Goal: Information Seeking & Learning: Find specific page/section

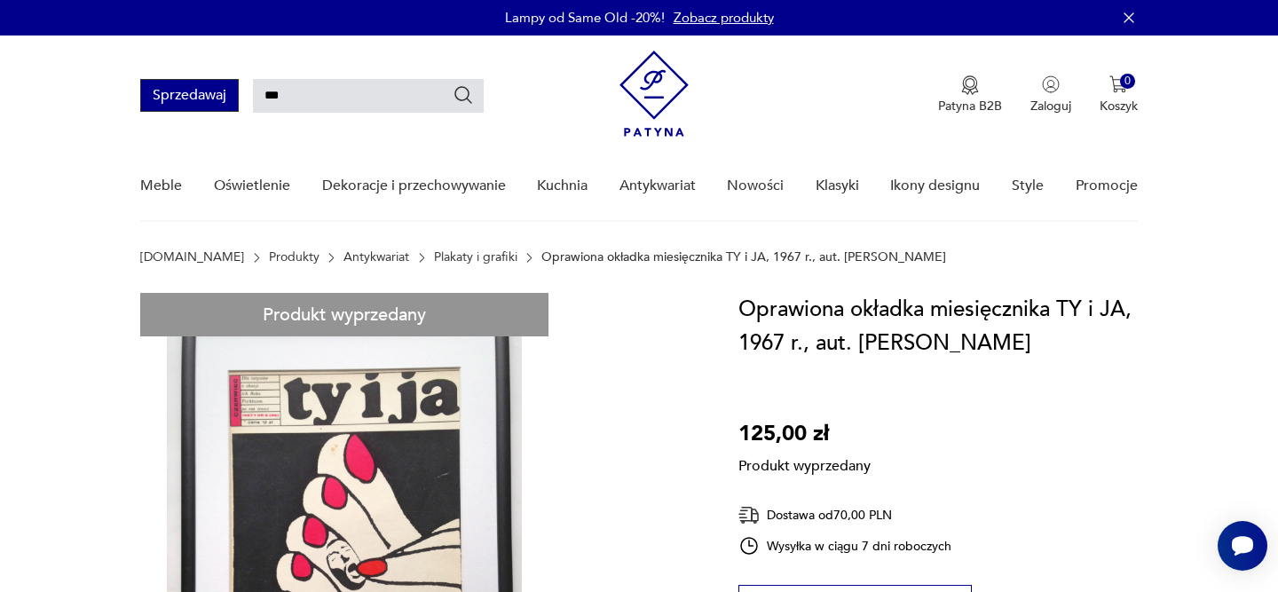
drag, startPoint x: 299, startPoint y: 89, endPoint x: 237, endPoint y: 88, distance: 62.1
click at [240, 89] on div "Sprzedawaj ***" at bounding box center [311, 95] width 343 height 33
paste input "****"
type input "*******"
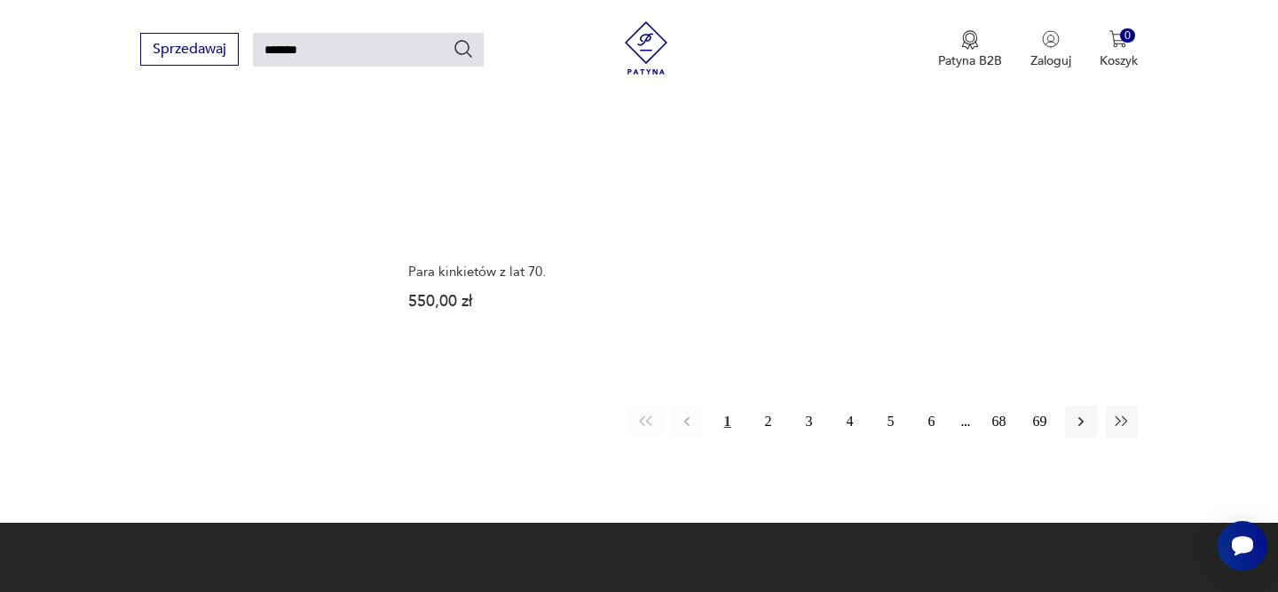
scroll to position [2277, 0]
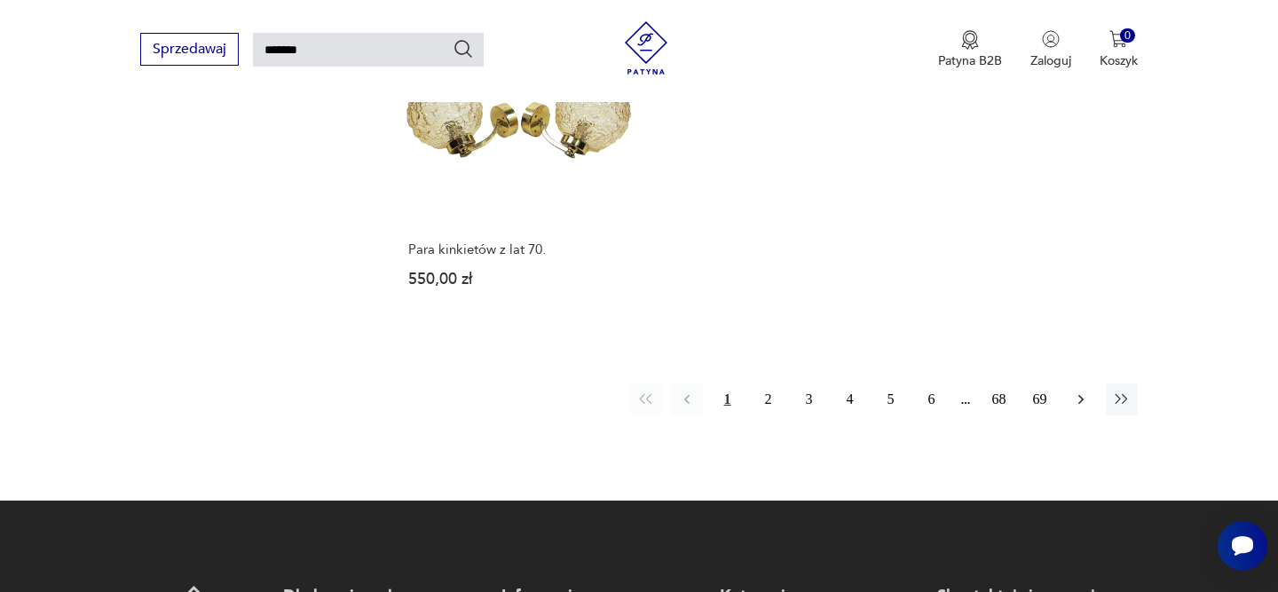
click at [1080, 390] on icon "button" at bounding box center [1081, 399] width 18 height 18
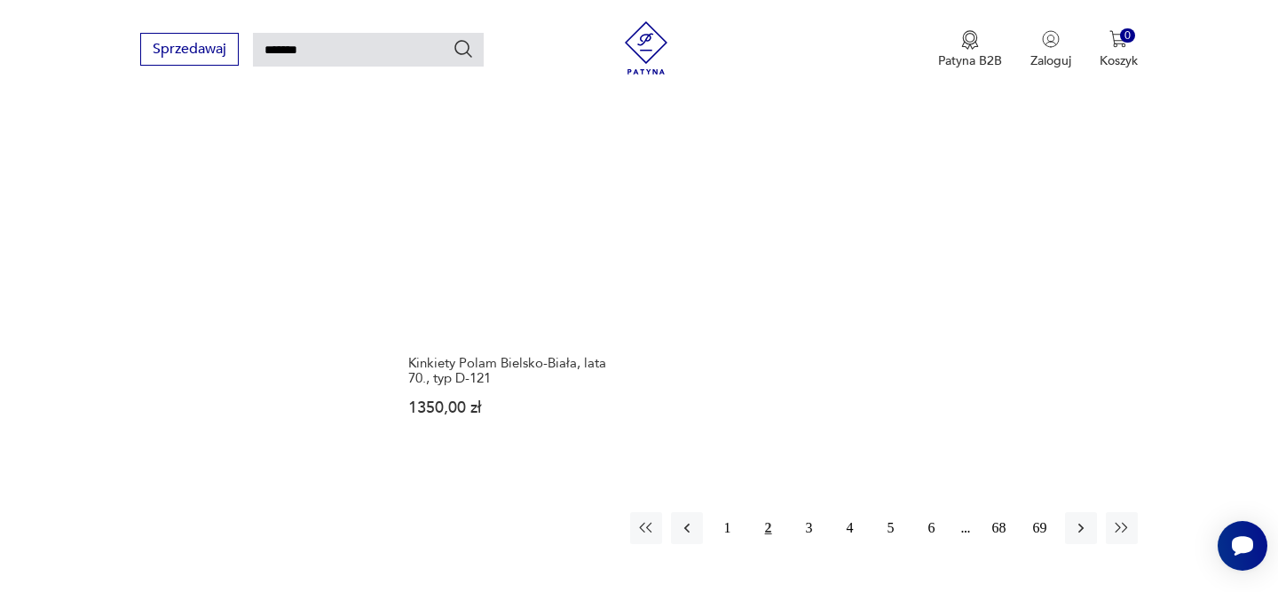
scroll to position [2205, 0]
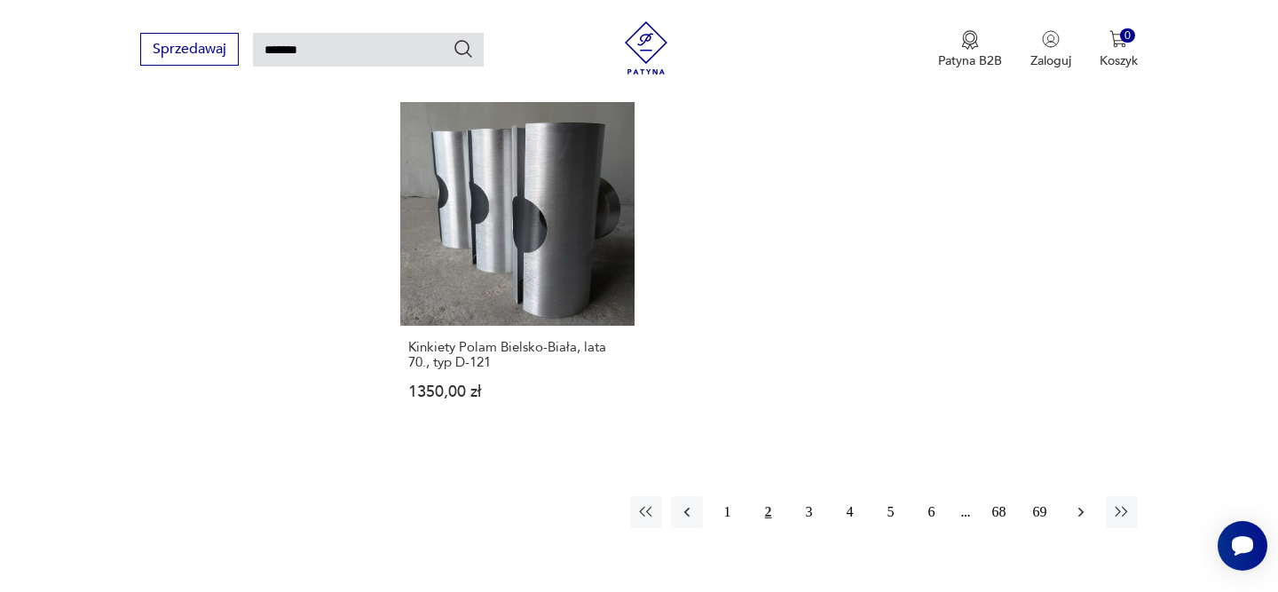
click at [1076, 503] on icon "button" at bounding box center [1081, 512] width 18 height 18
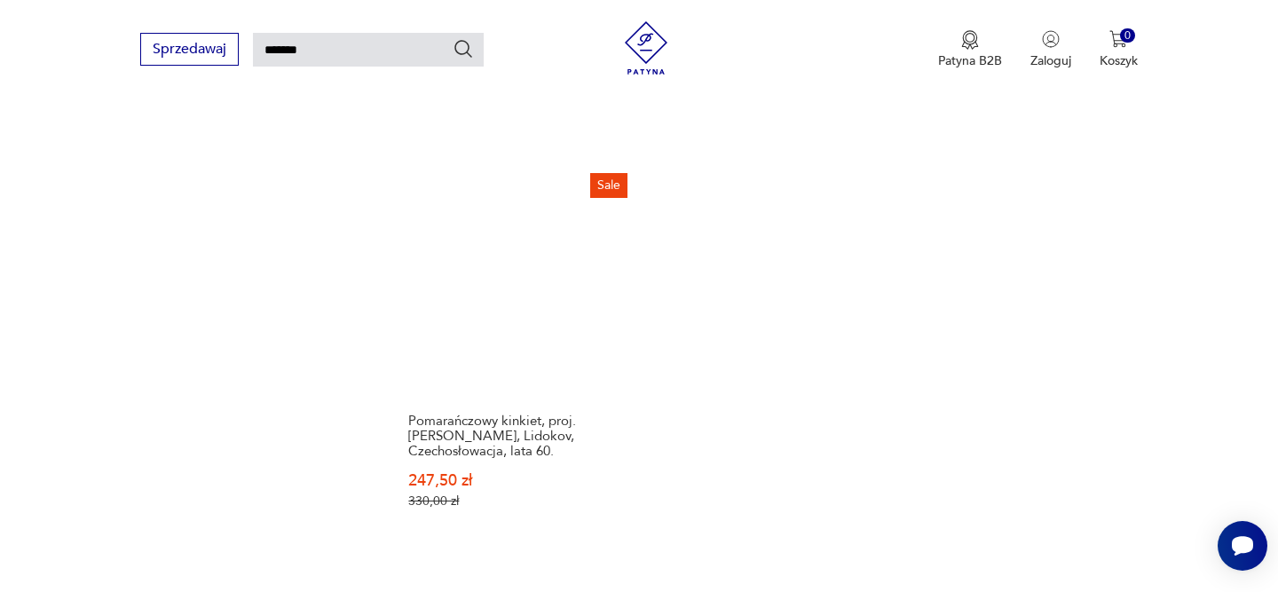
scroll to position [2229, 0]
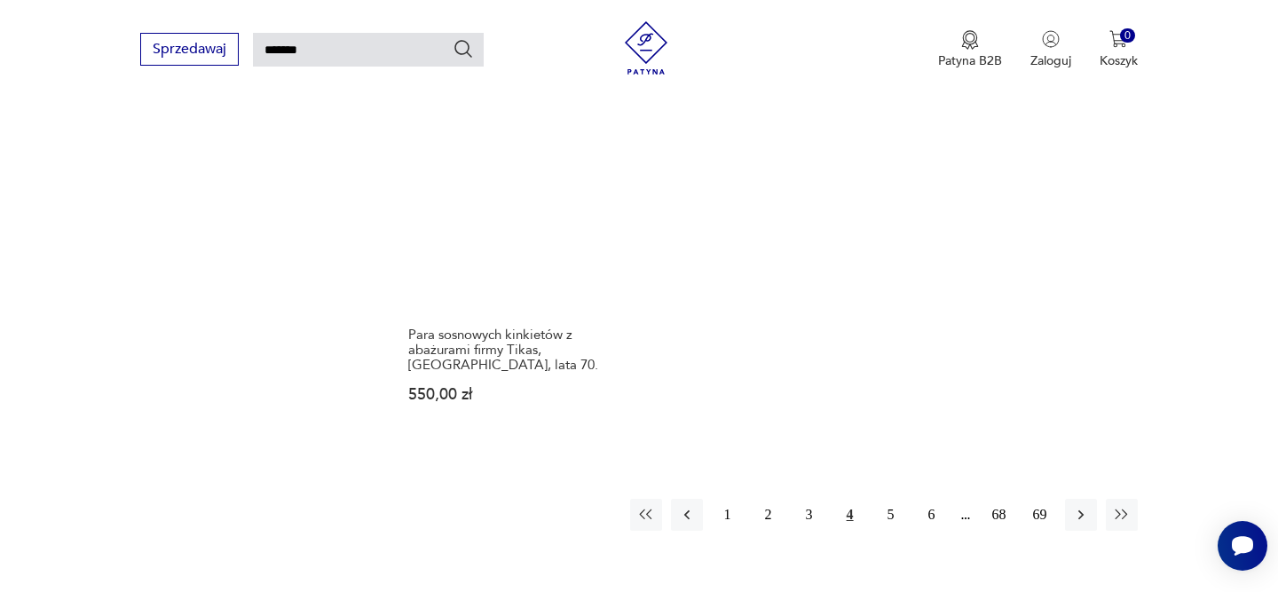
scroll to position [2284, 0]
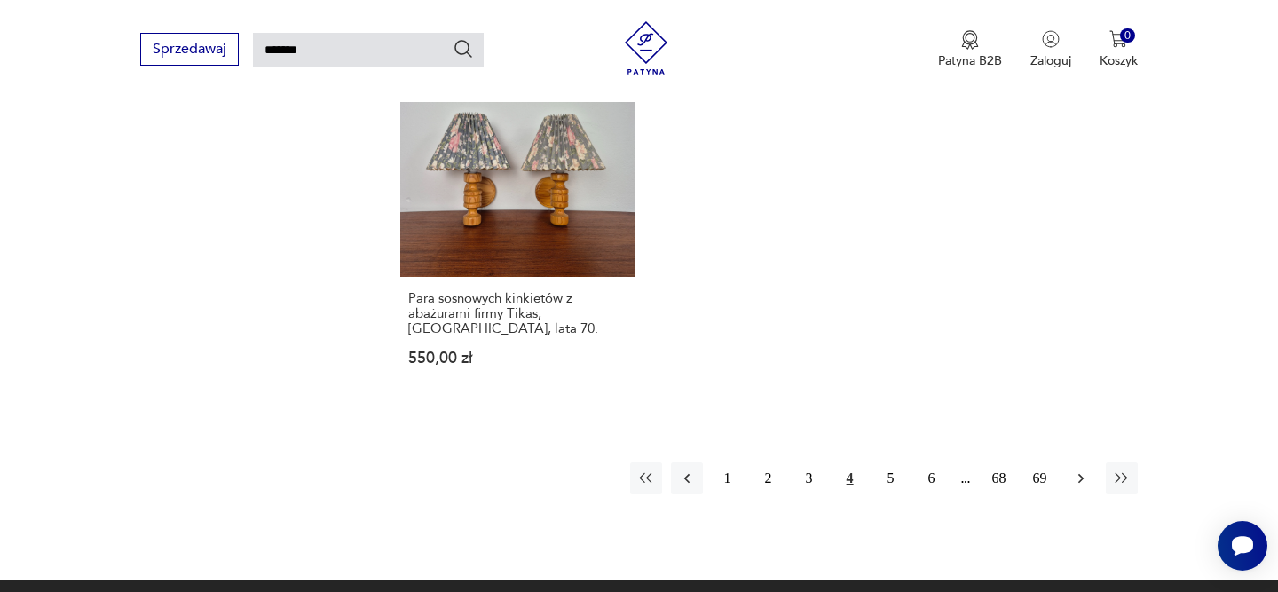
click at [1077, 462] on button "button" at bounding box center [1081, 478] width 32 height 32
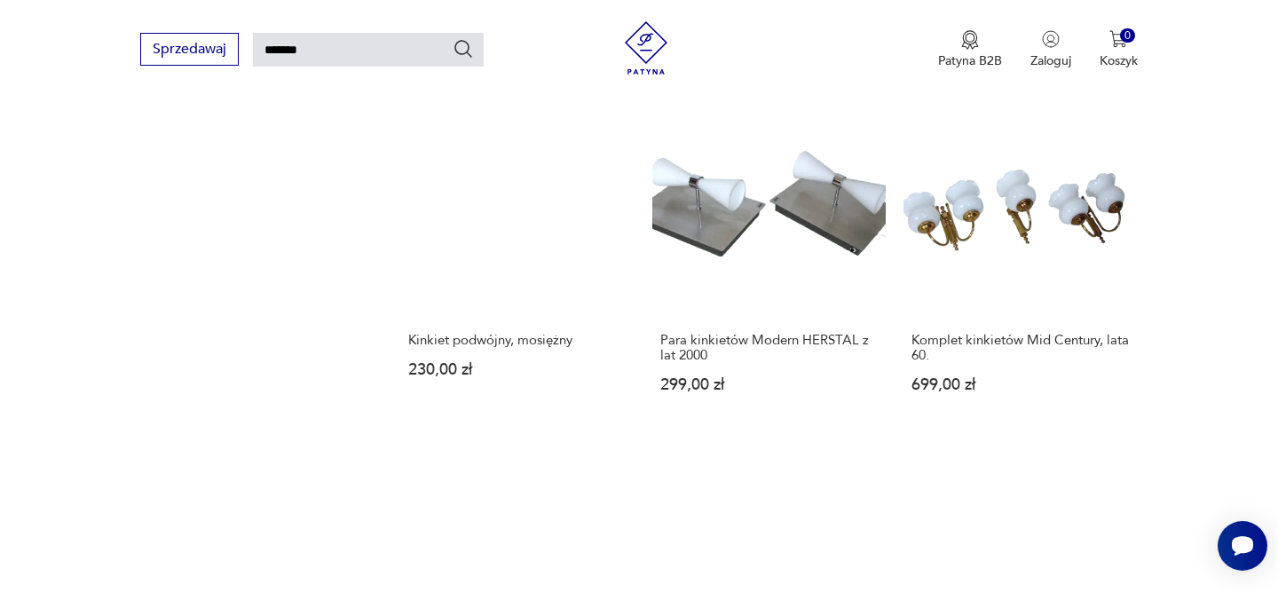
scroll to position [2234, 0]
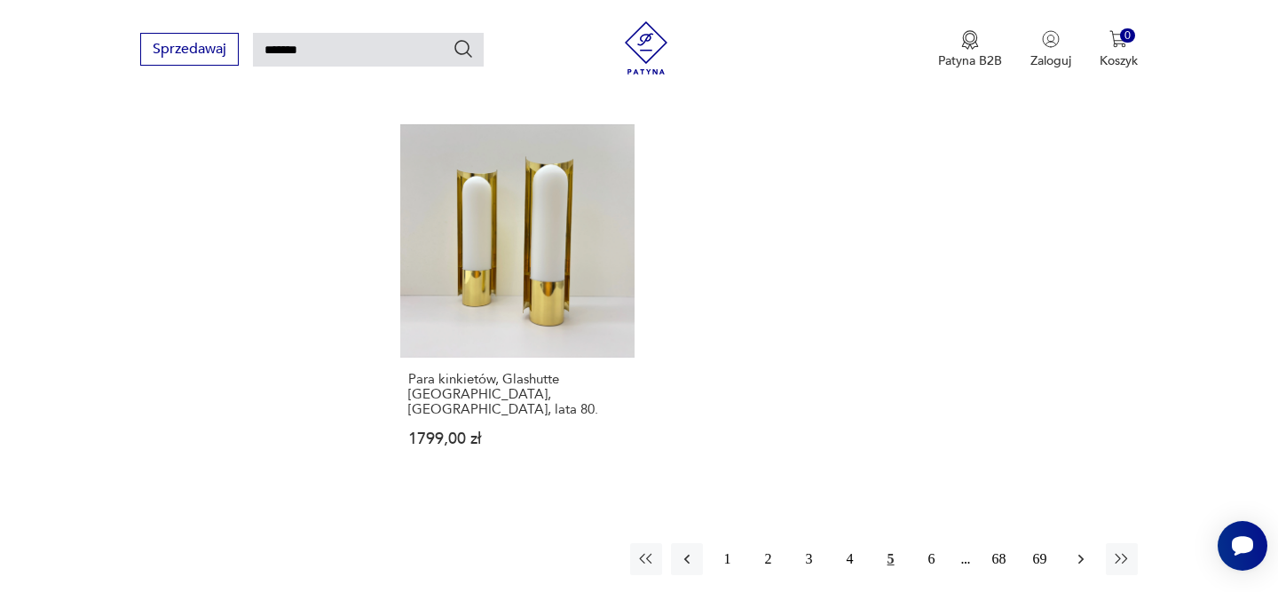
click at [1078, 550] on icon "button" at bounding box center [1081, 559] width 18 height 18
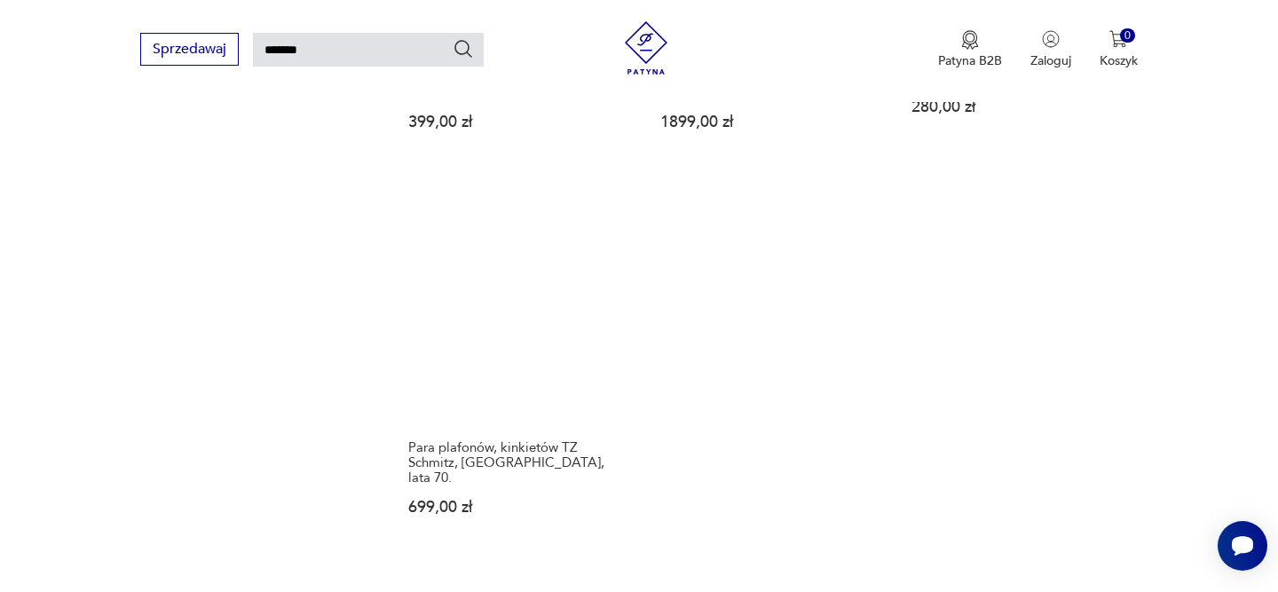
scroll to position [2236, 0]
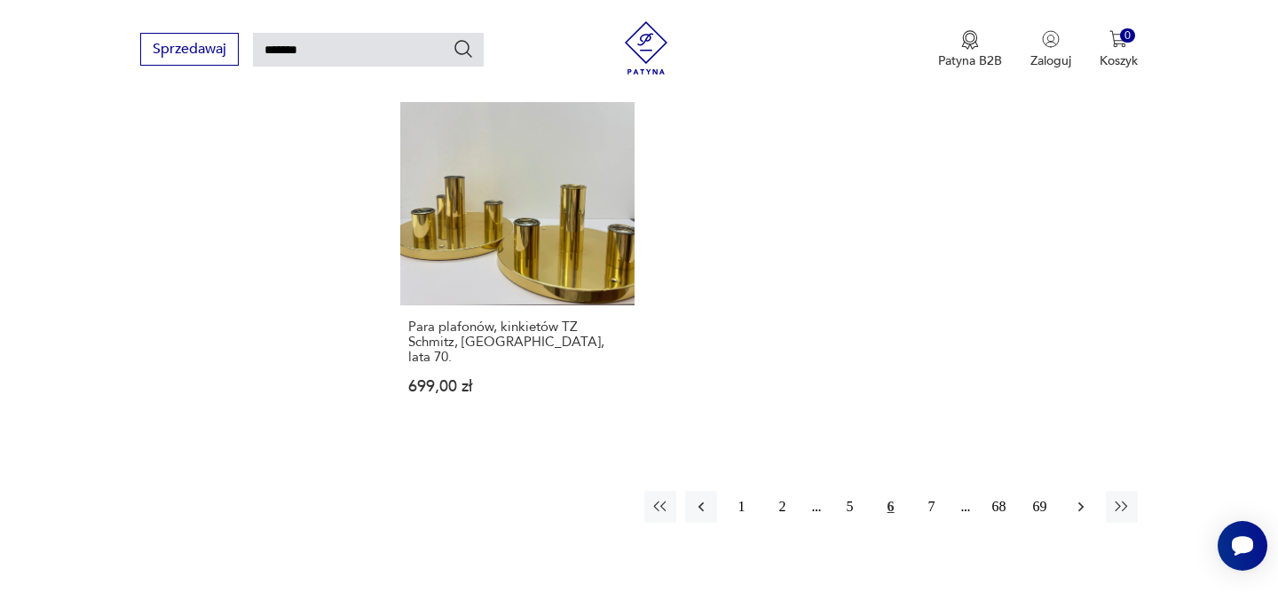
click at [1076, 491] on button "button" at bounding box center [1081, 507] width 32 height 32
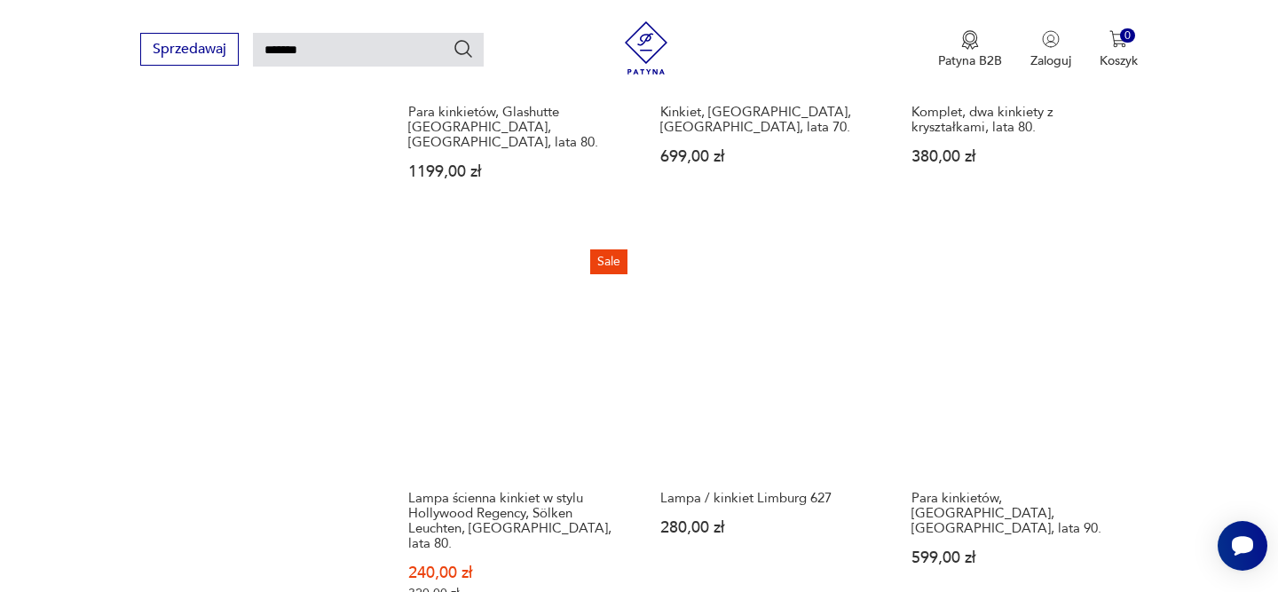
scroll to position [1367, 0]
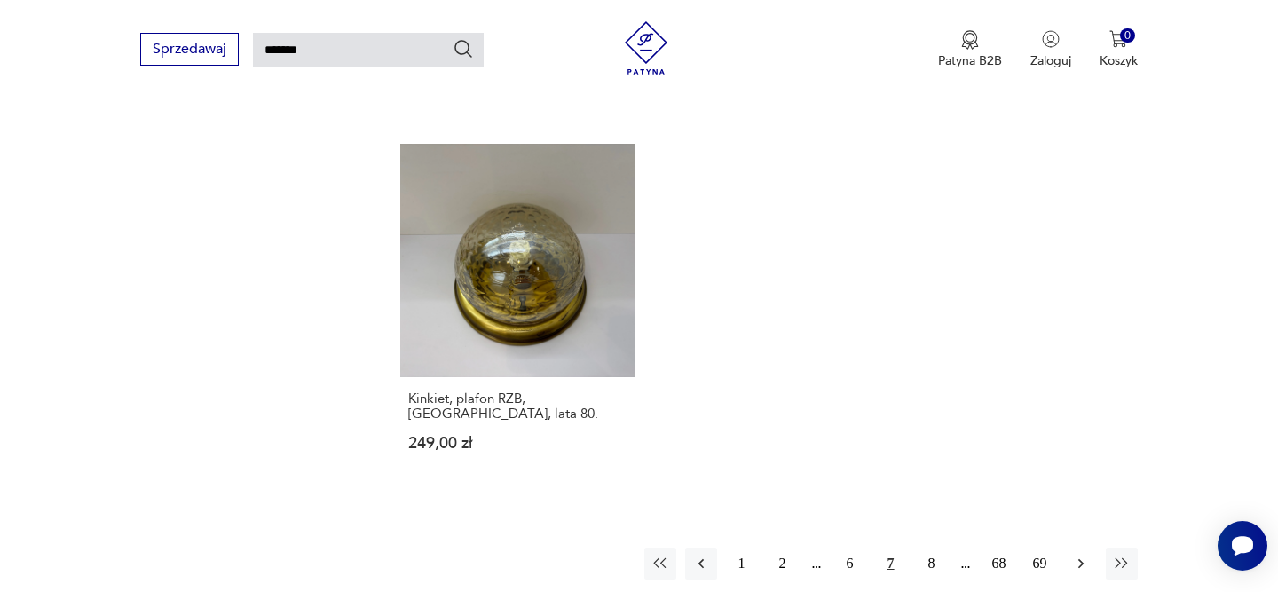
click at [1091, 547] on button "button" at bounding box center [1081, 563] width 32 height 32
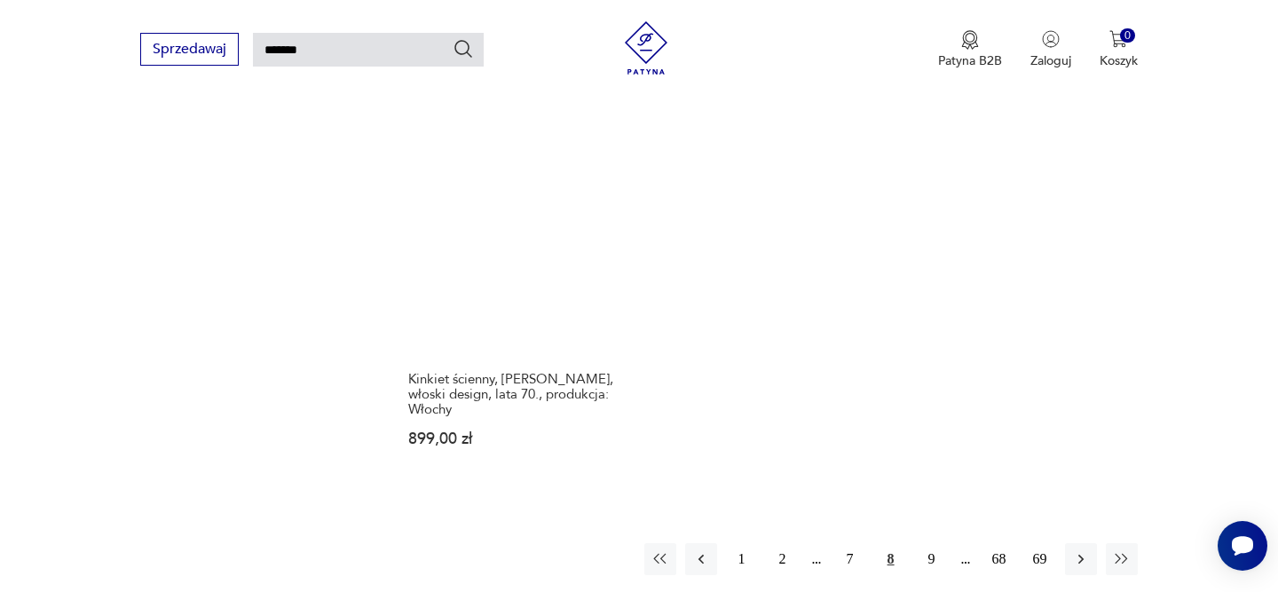
scroll to position [2209, 0]
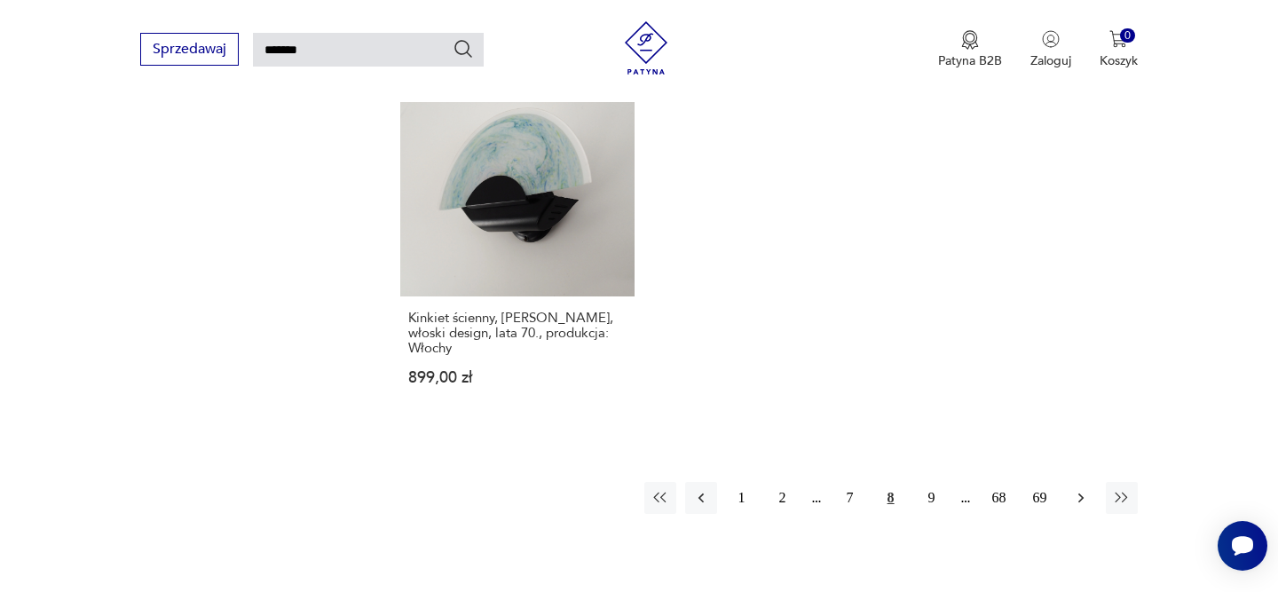
click at [1081, 482] on button "button" at bounding box center [1081, 498] width 32 height 32
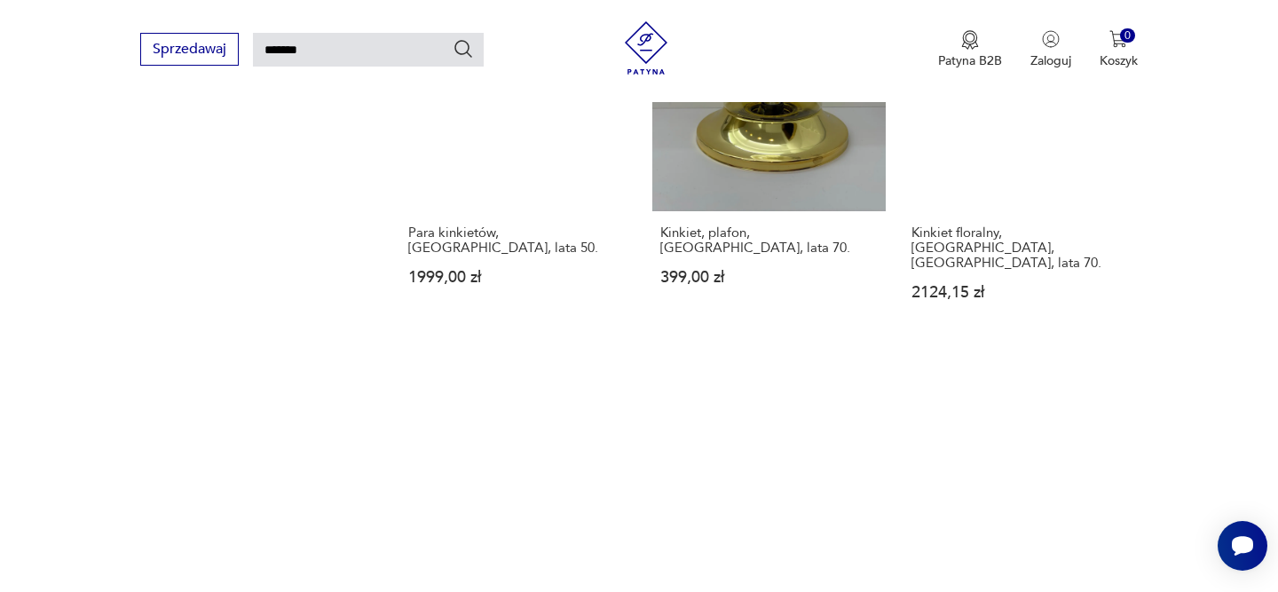
scroll to position [1694, 0]
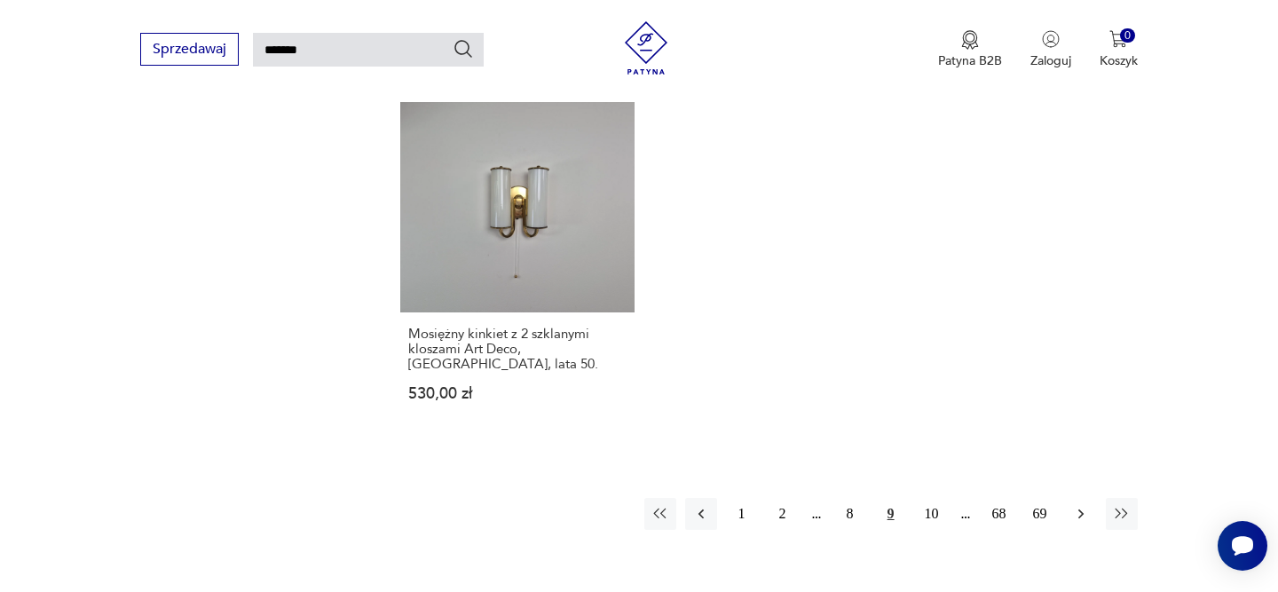
click at [1081, 505] on icon "button" at bounding box center [1081, 514] width 18 height 18
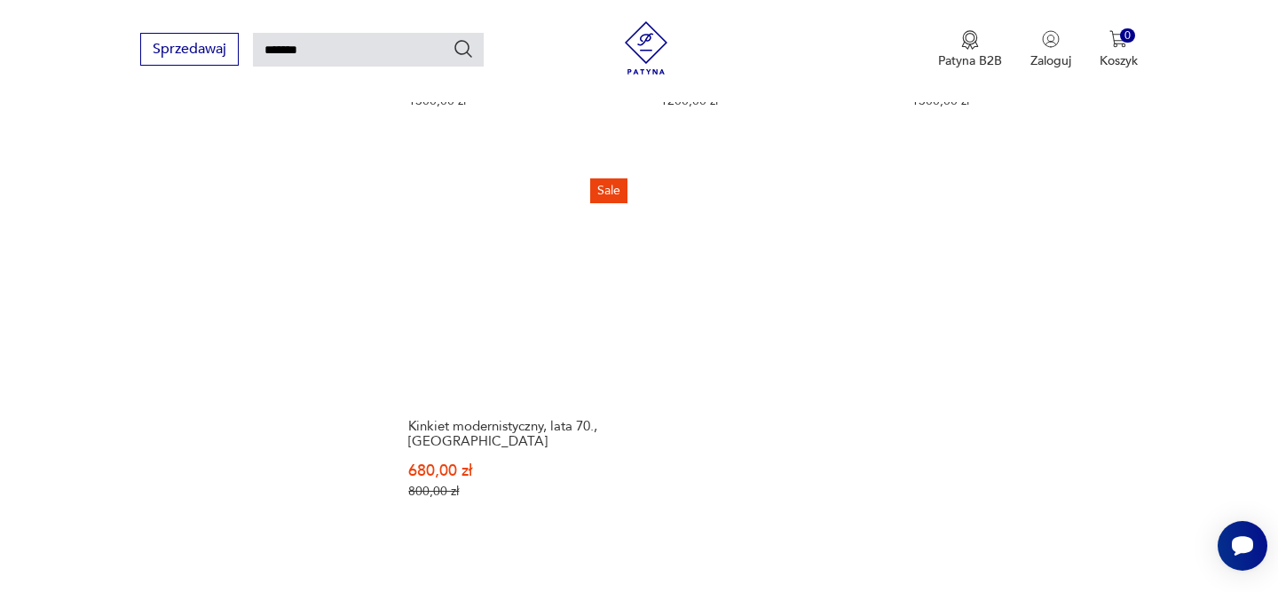
scroll to position [2386, 0]
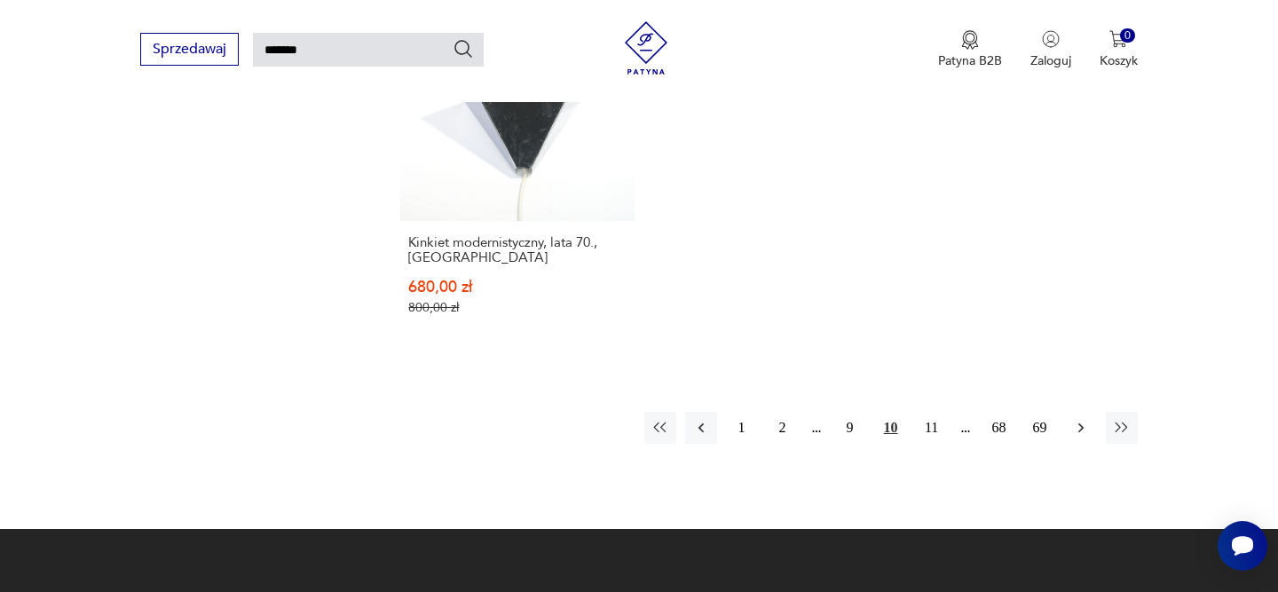
click at [1086, 419] on icon "button" at bounding box center [1081, 428] width 18 height 18
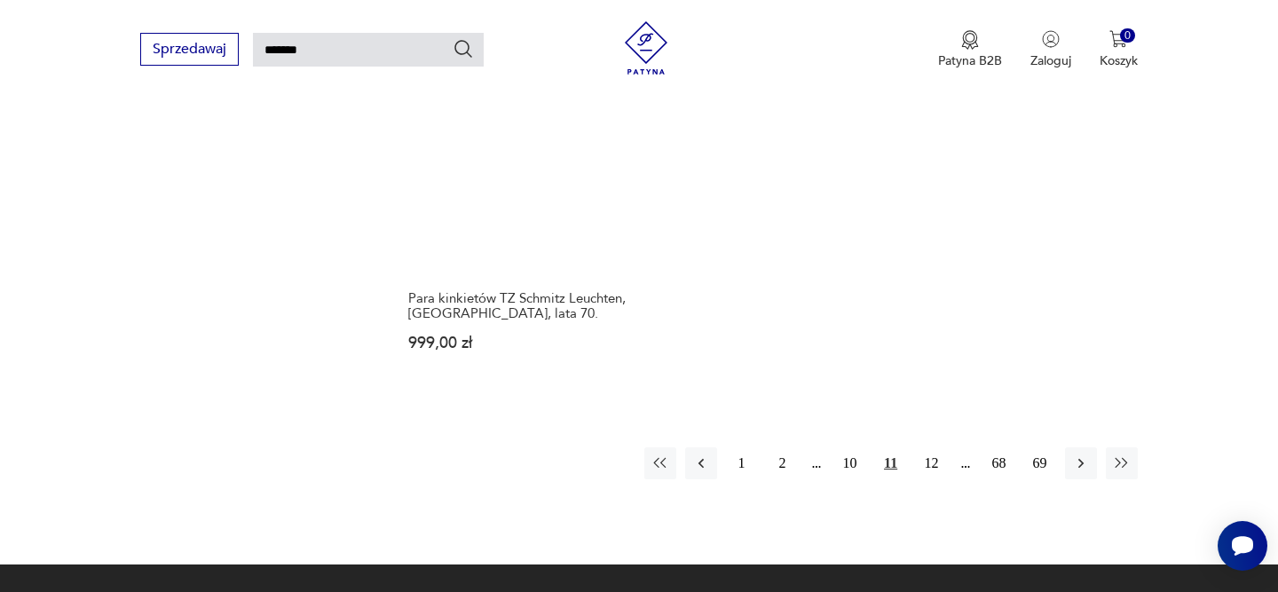
scroll to position [2321, 0]
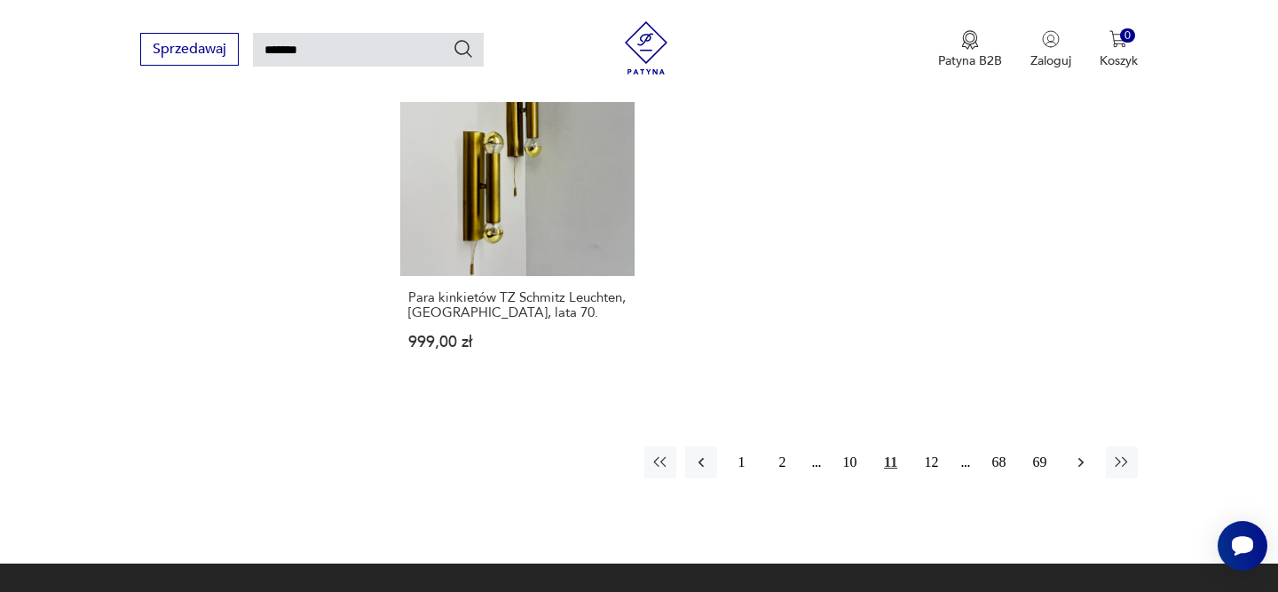
click at [1083, 453] on icon "button" at bounding box center [1081, 462] width 18 height 18
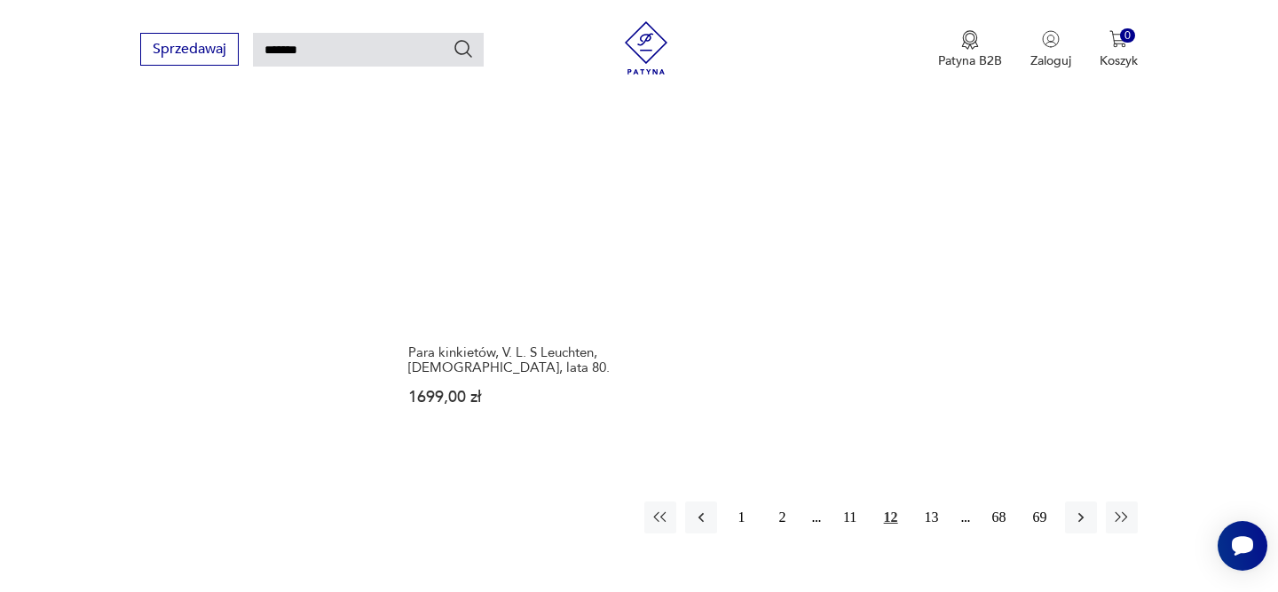
scroll to position [2231, 0]
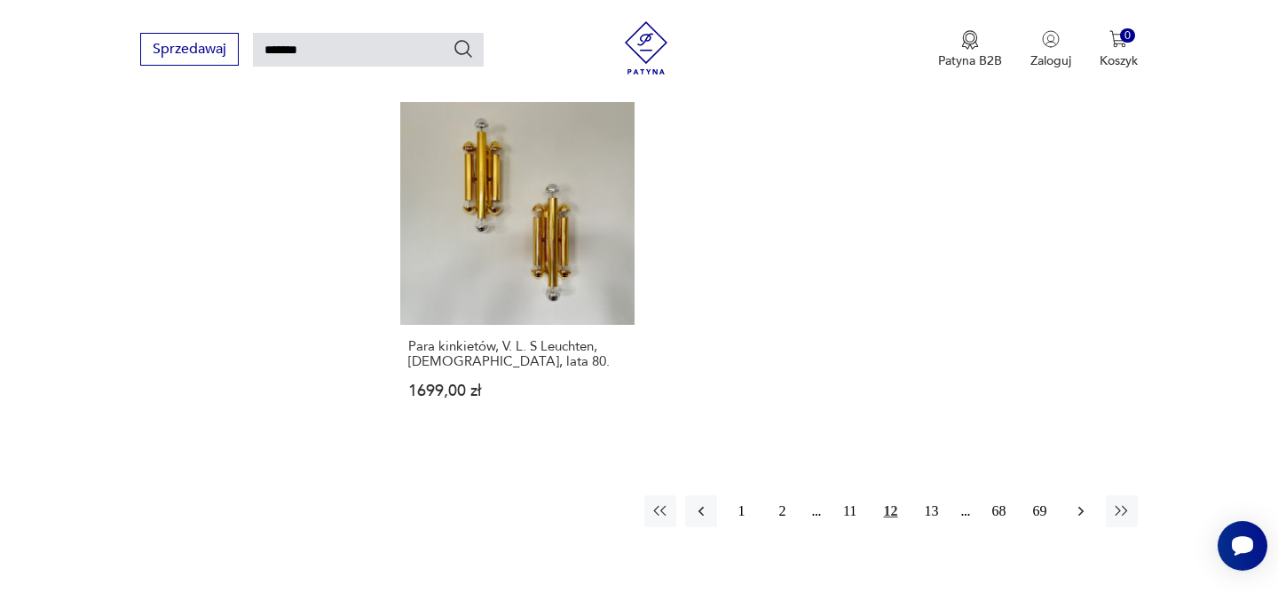
click at [1081, 502] on icon "button" at bounding box center [1081, 511] width 18 height 18
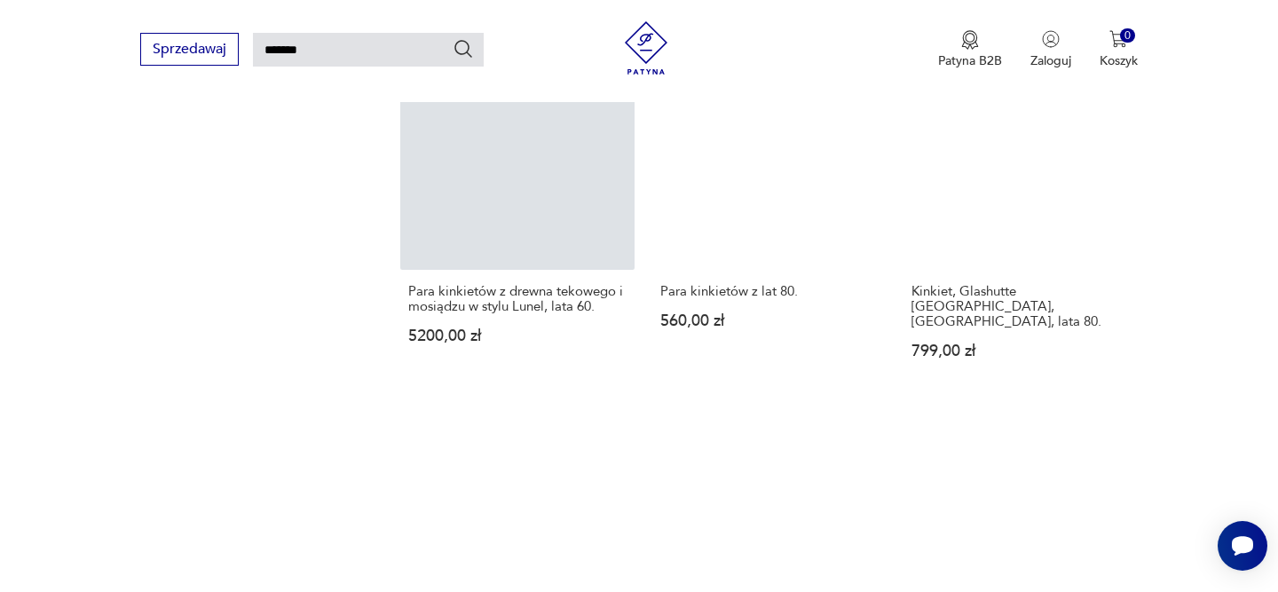
scroll to position [2164, 0]
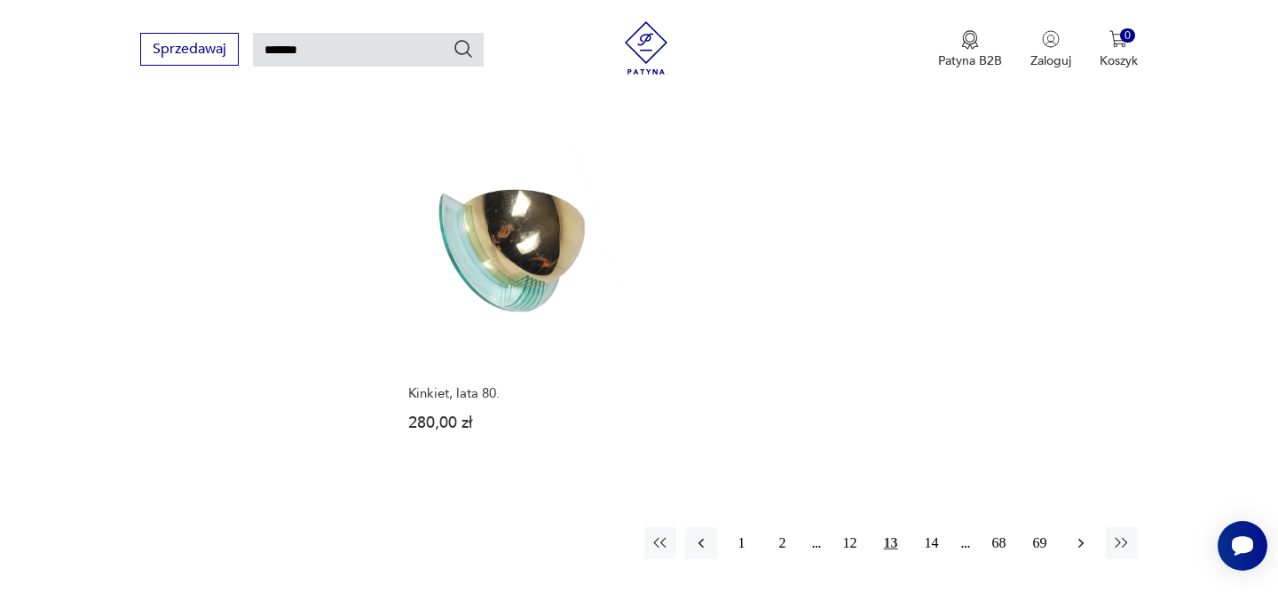
click at [1085, 534] on icon "button" at bounding box center [1081, 543] width 18 height 18
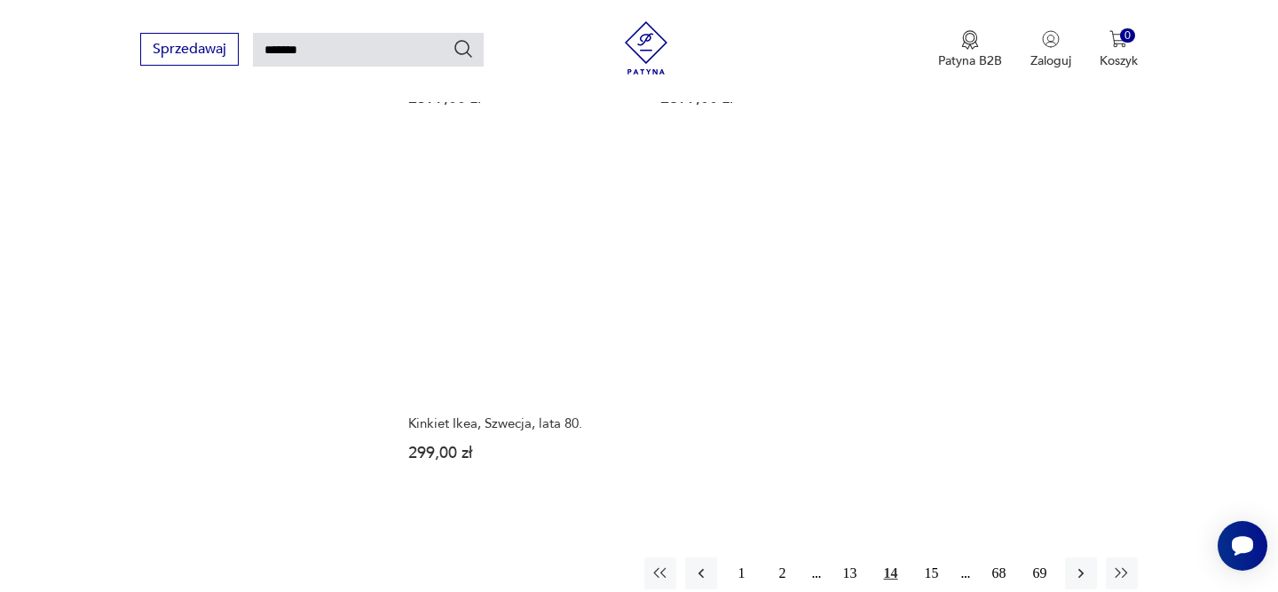
scroll to position [2158, 0]
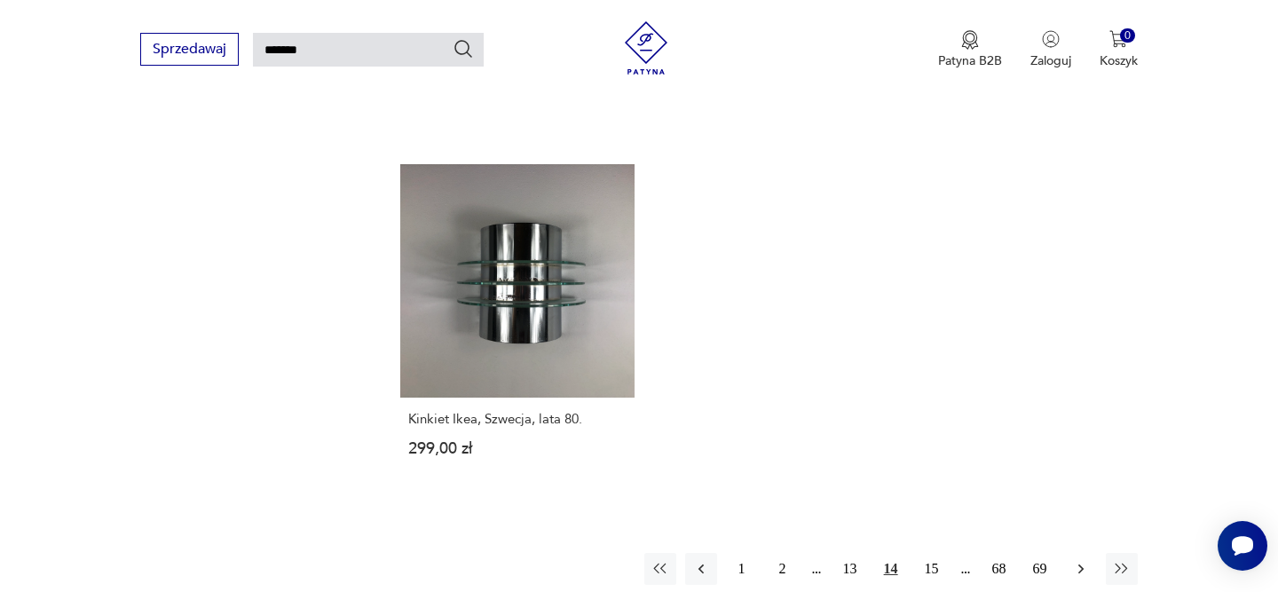
click at [1075, 560] on icon "button" at bounding box center [1081, 569] width 18 height 18
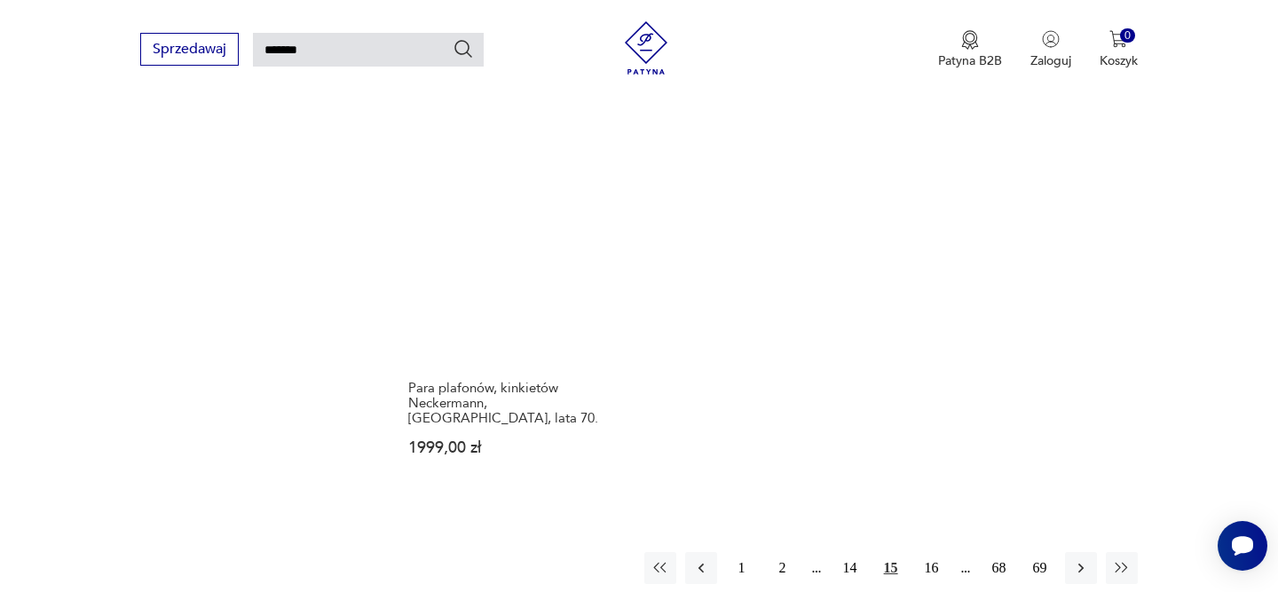
scroll to position [2240, 0]
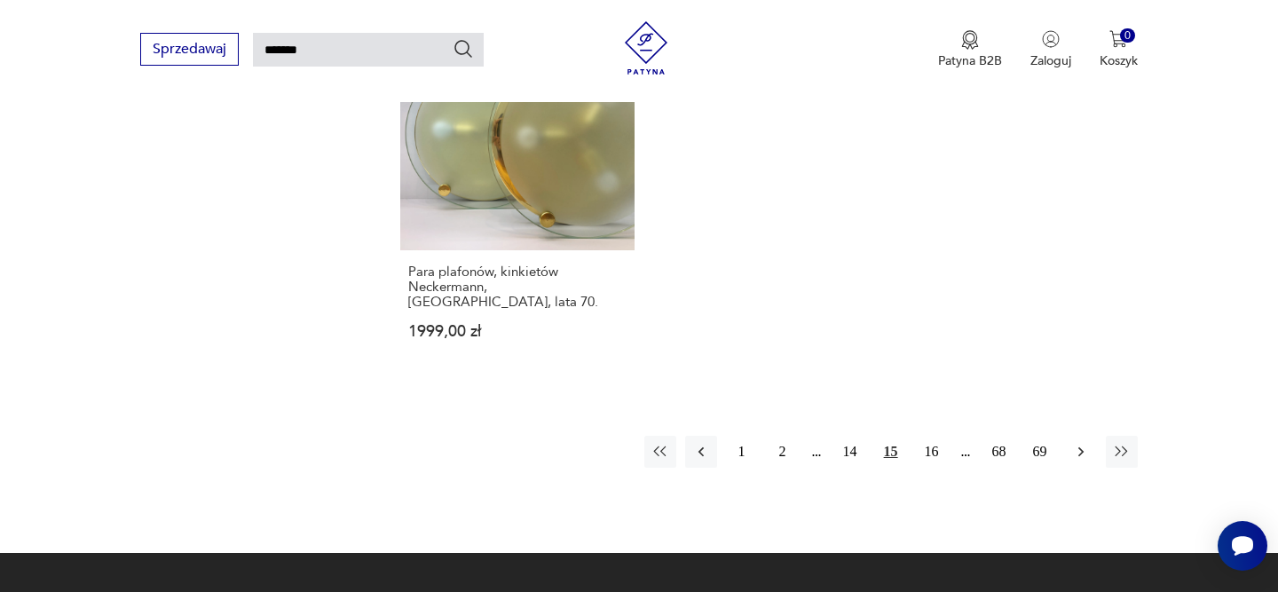
click at [1086, 443] on icon "button" at bounding box center [1081, 452] width 18 height 18
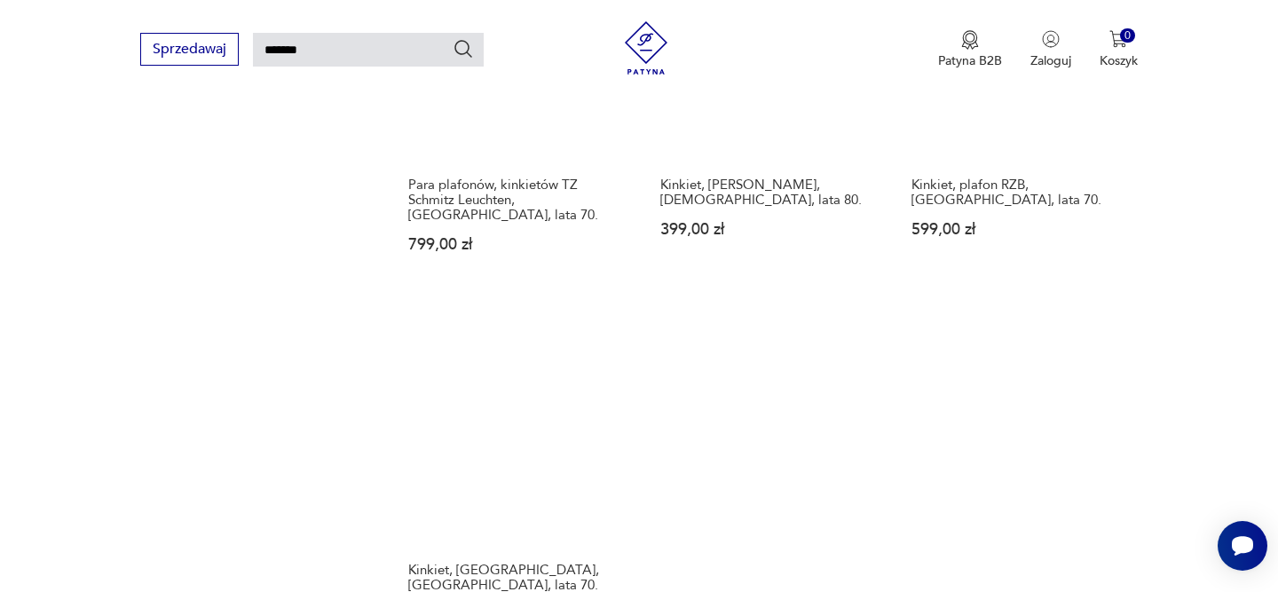
scroll to position [2072, 0]
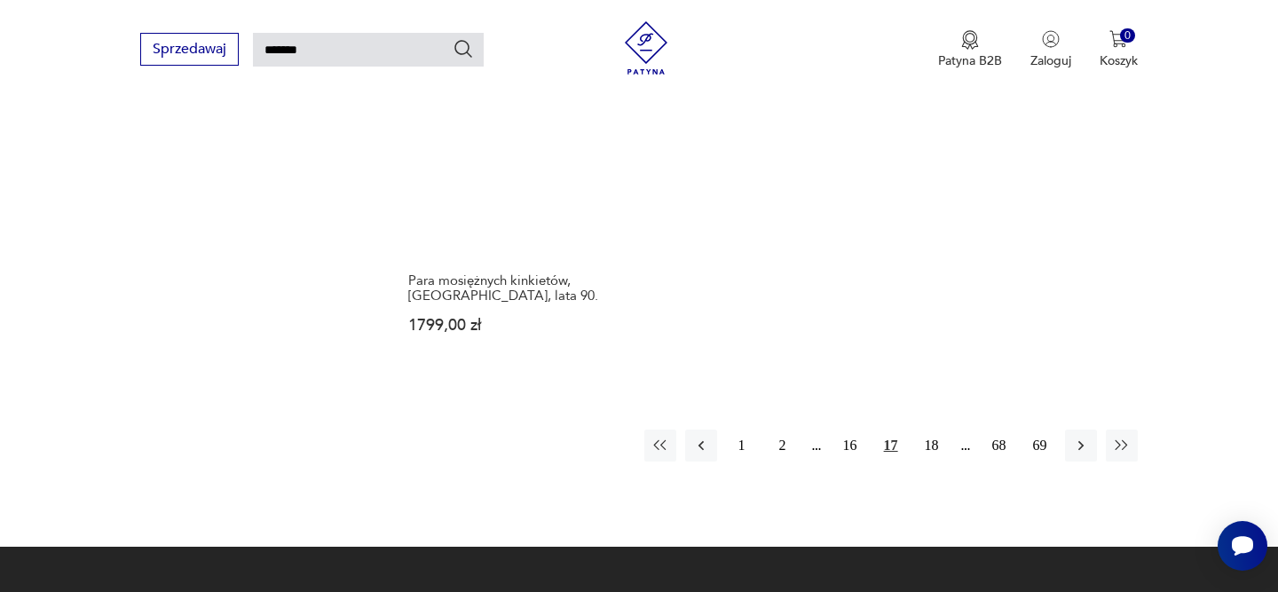
scroll to position [2268, 0]
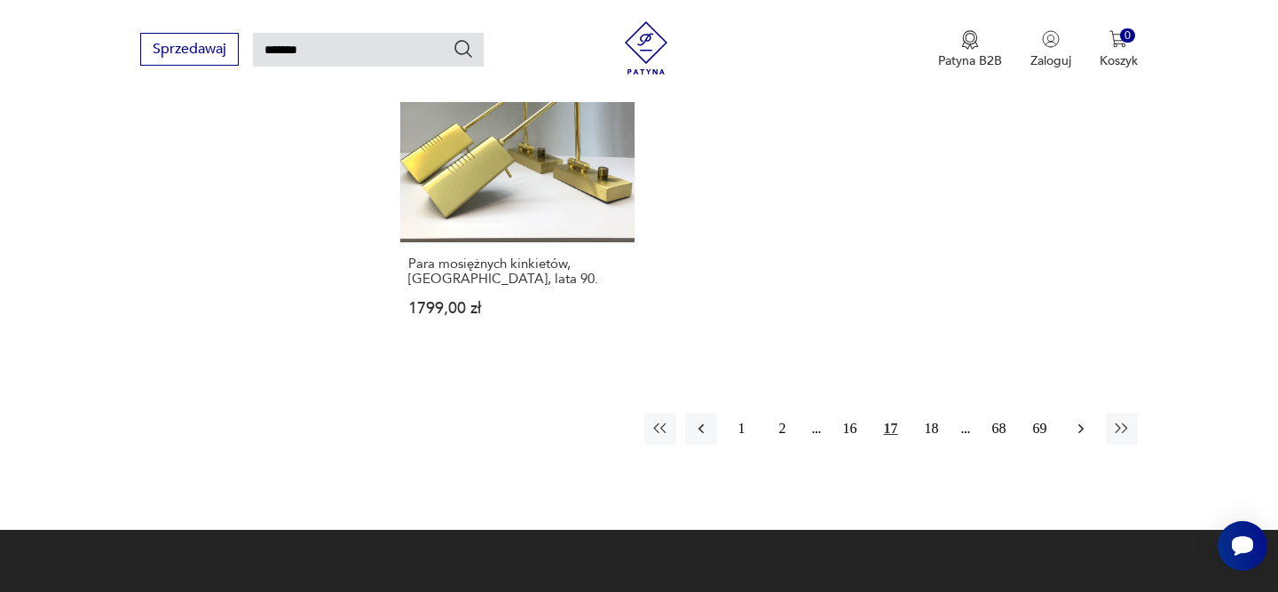
click at [1085, 413] on button "button" at bounding box center [1081, 429] width 32 height 32
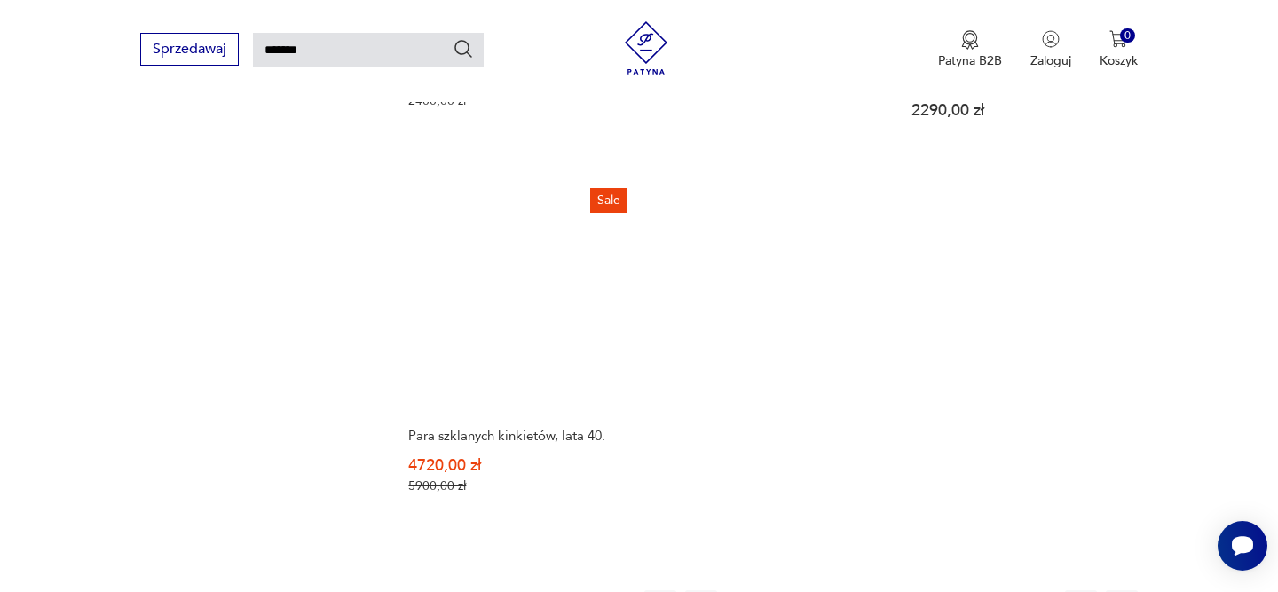
scroll to position [2159, 0]
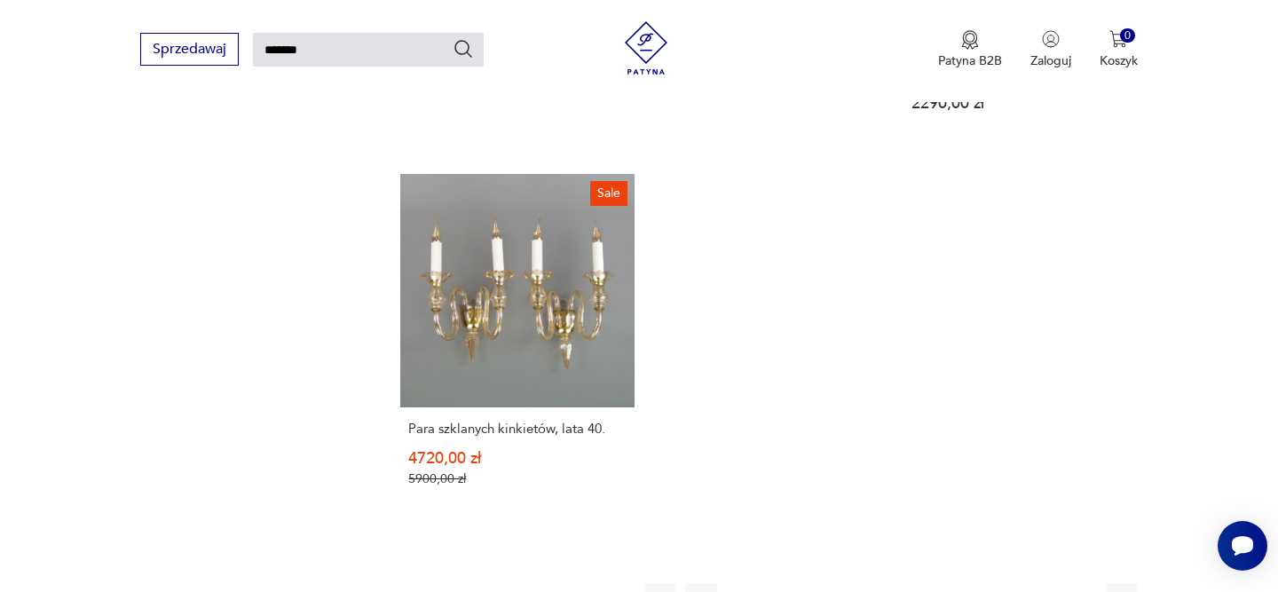
click at [1081, 590] on icon "button" at bounding box center [1081, 599] width 18 height 18
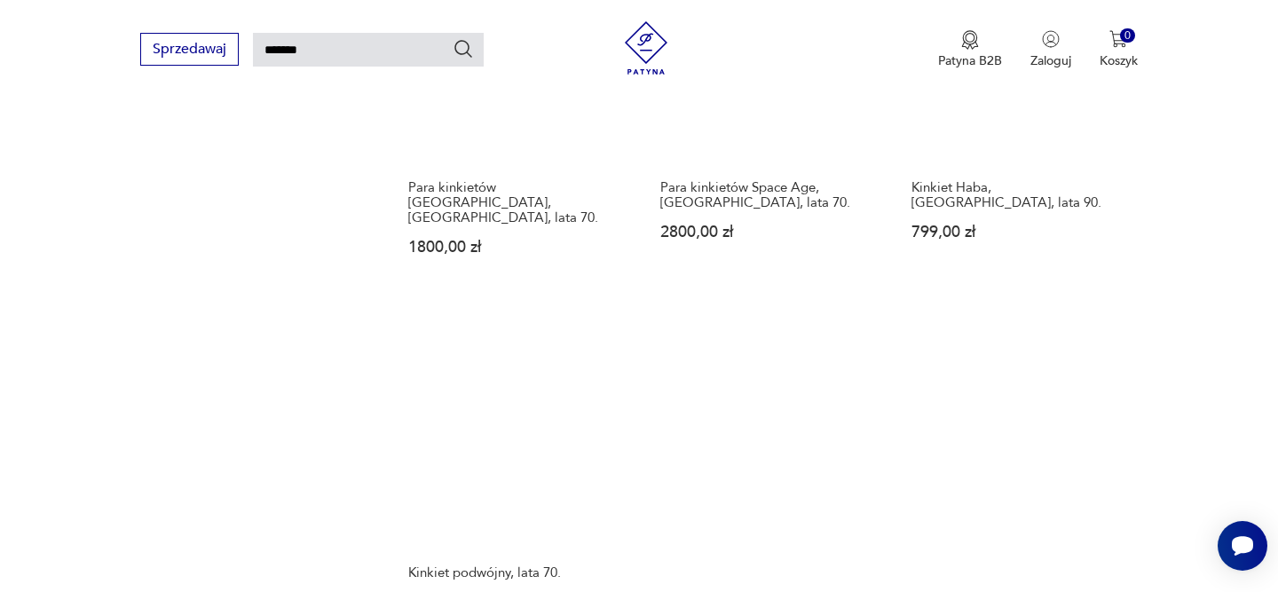
scroll to position [2280, 0]
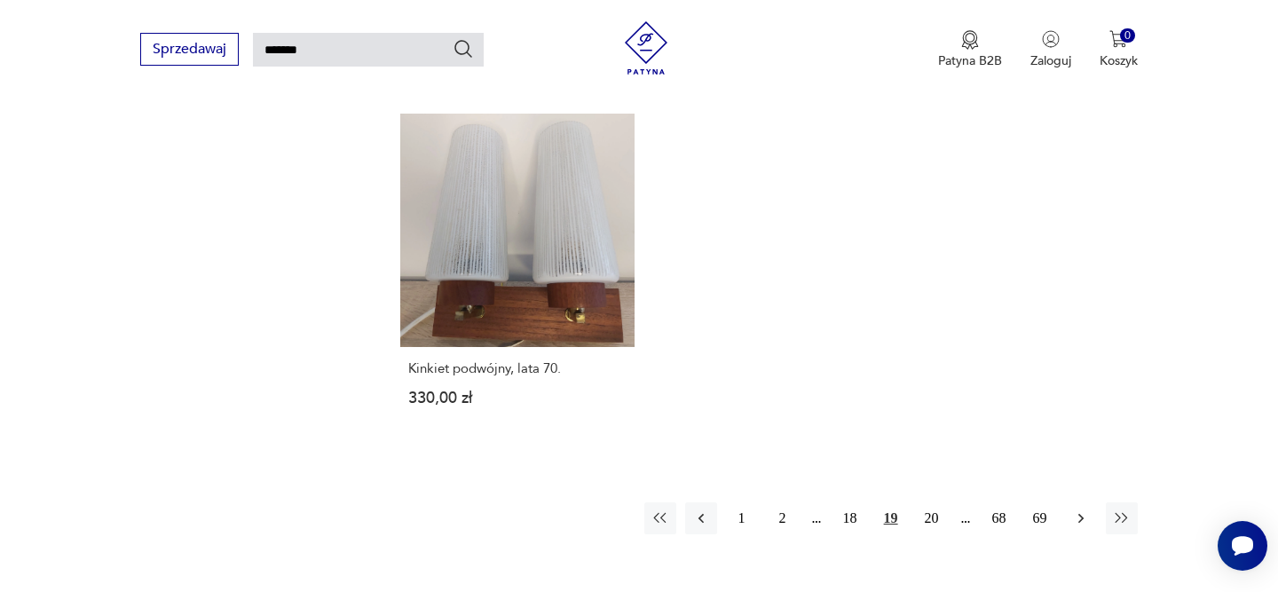
click at [1081, 509] on icon "button" at bounding box center [1081, 518] width 18 height 18
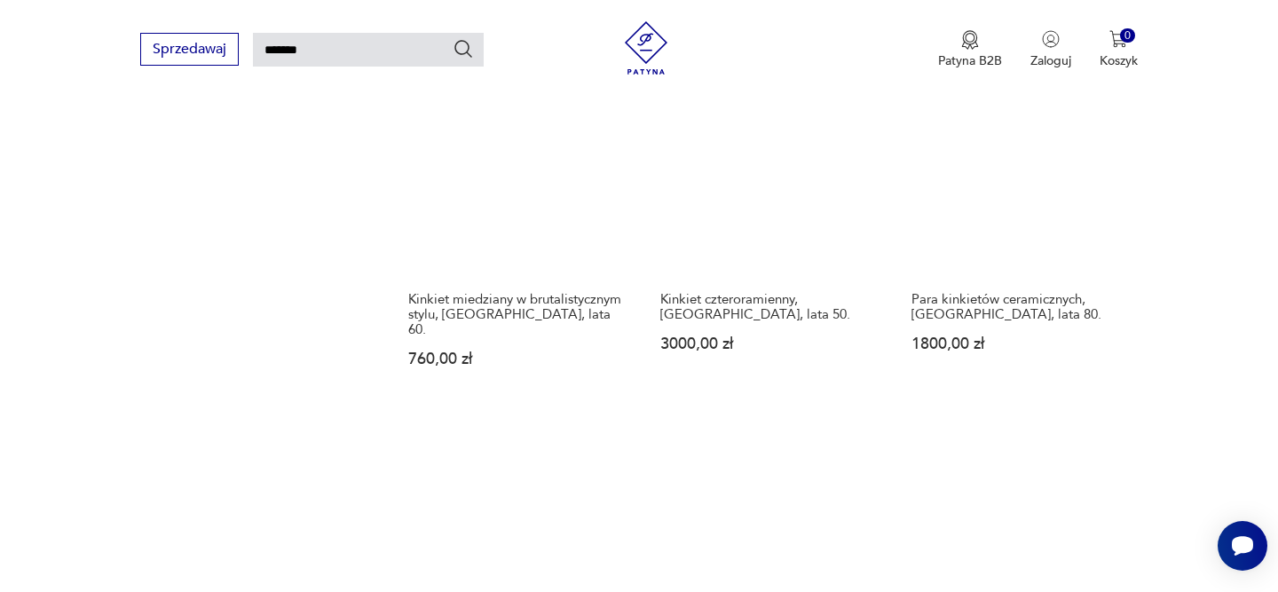
scroll to position [2056, 0]
